Goal: Task Accomplishment & Management: Manage account settings

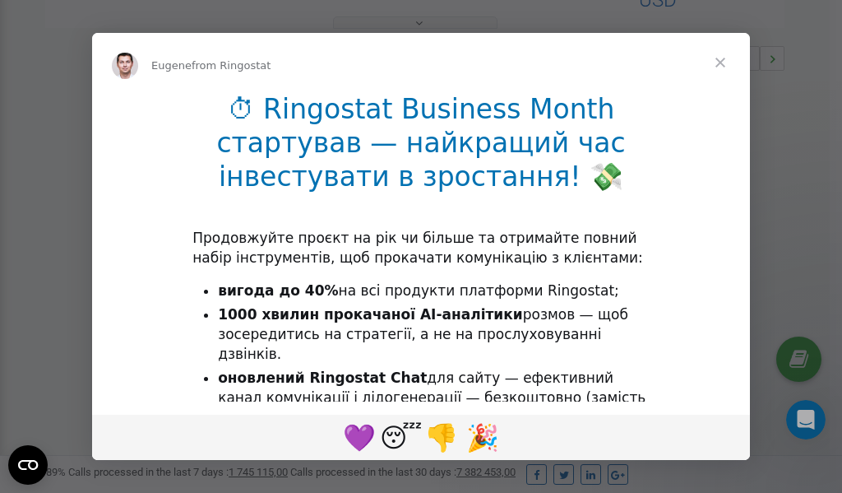
click at [723, 65] on span "Close" at bounding box center [720, 62] width 59 height 59
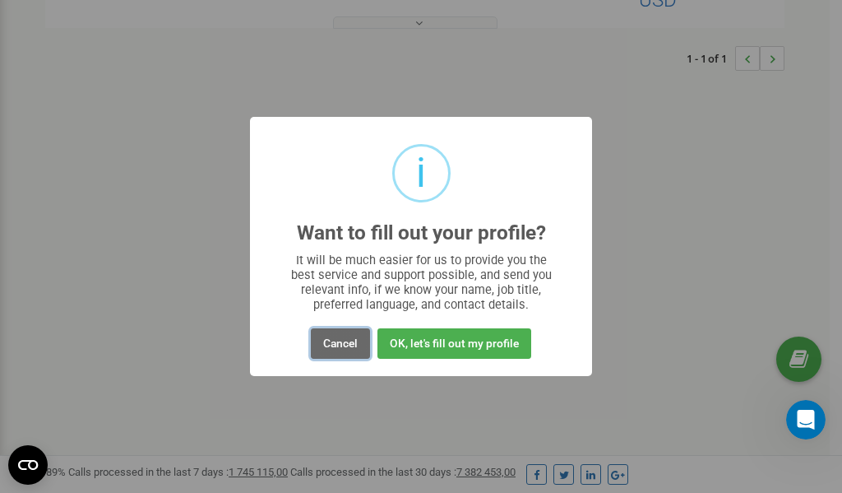
click at [333, 344] on button "Cancel" at bounding box center [340, 343] width 59 height 30
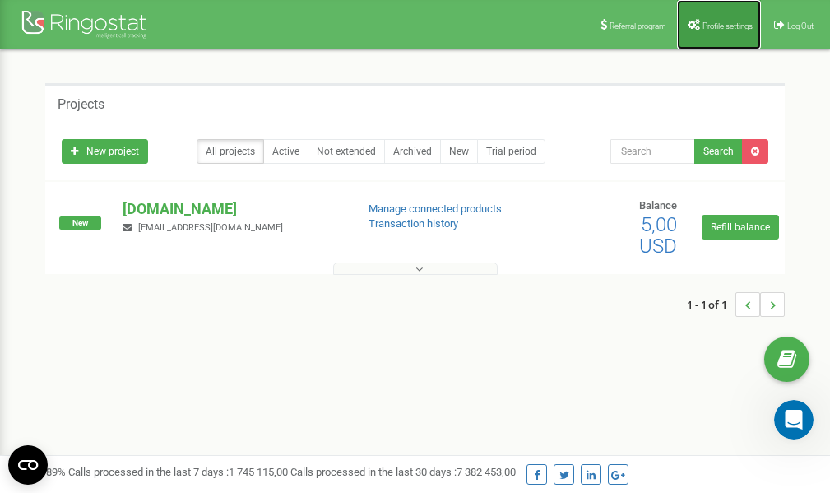
click at [713, 21] on span "Profile settings" at bounding box center [727, 25] width 50 height 9
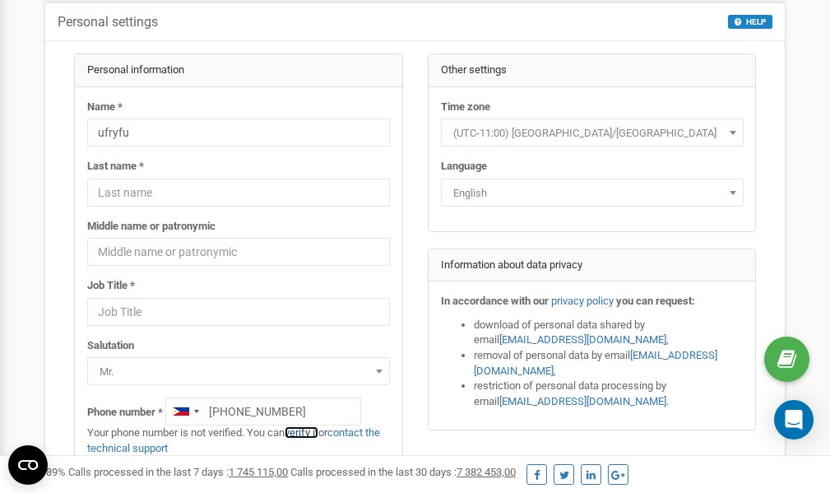
click at [303, 433] on link "verify it" at bounding box center [302, 432] width 34 height 12
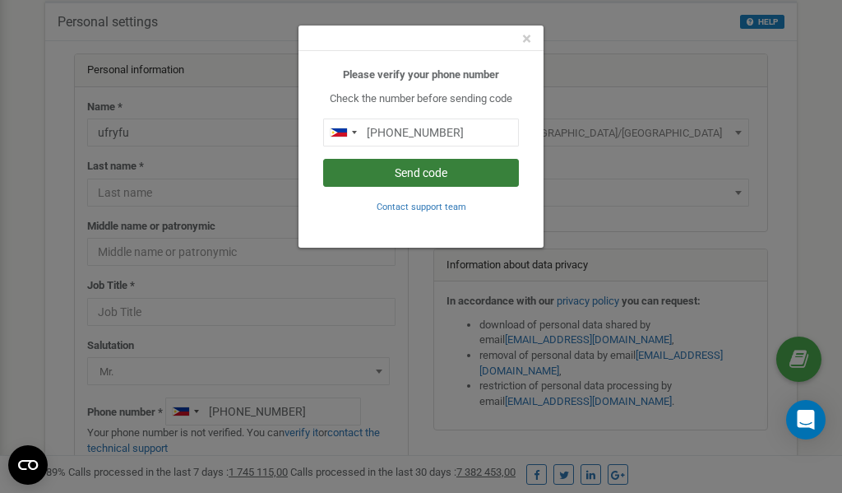
click at [439, 174] on button "Send code" at bounding box center [421, 173] width 196 height 28
